Goal: Information Seeking & Learning: Understand process/instructions

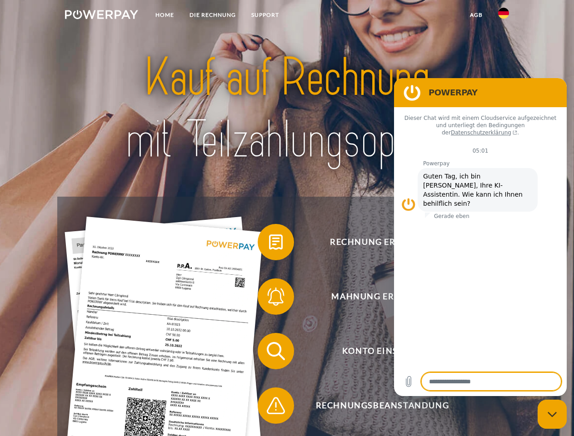
click at [101, 16] on img at bounding box center [101, 14] width 73 height 9
click at [504, 16] on img at bounding box center [503, 13] width 11 height 11
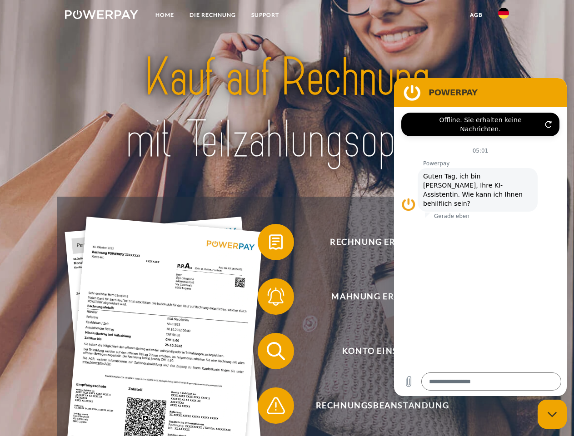
click at [476, 15] on link "agb" at bounding box center [476, 15] width 28 height 16
click at [269, 244] on span at bounding box center [262, 242] width 45 height 45
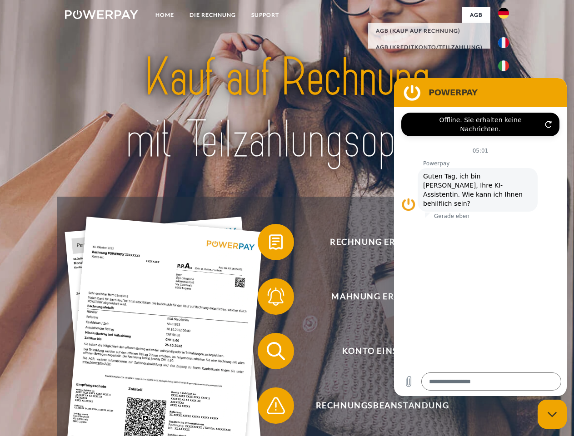
click at [269, 299] on span at bounding box center [262, 296] width 45 height 45
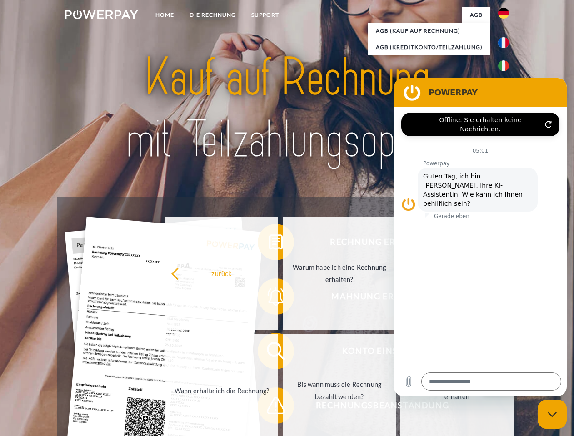
click at [283, 353] on link "Bis wann muss die Rechnung bezahlt werden?" at bounding box center [339, 391] width 113 height 114
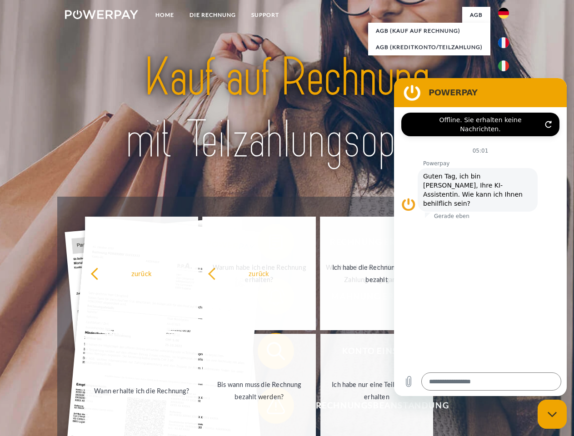
click at [269, 408] on span at bounding box center [262, 405] width 45 height 45
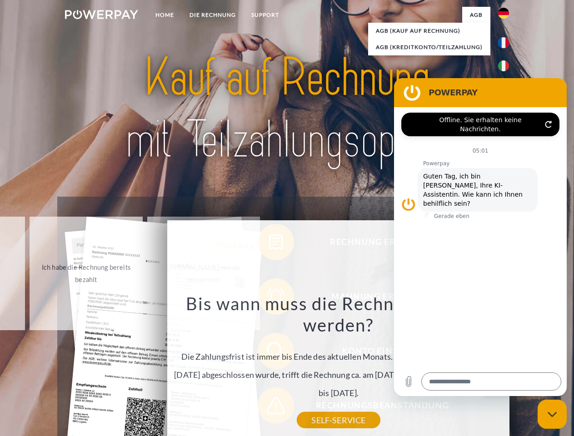
click at [552, 415] on icon "Messaging-Fenster schließen" at bounding box center [553, 415] width 10 height 6
type textarea "*"
